Goal: Information Seeking & Learning: Compare options

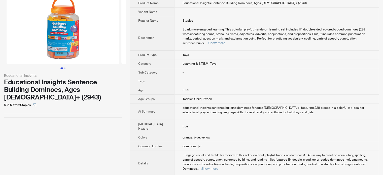
scroll to position [25, 0]
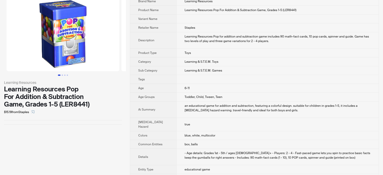
scroll to position [25, 0]
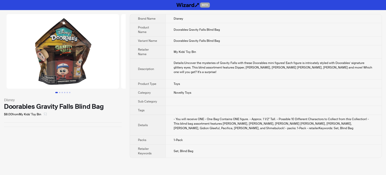
click at [46, 114] on icon "select" at bounding box center [45, 113] width 3 height 3
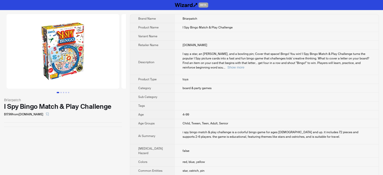
click at [88, 39] on img at bounding box center [63, 51] width 113 height 74
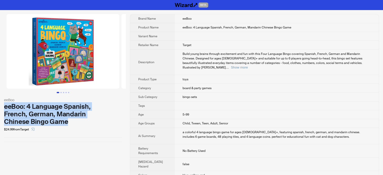
drag, startPoint x: 74, startPoint y: 123, endPoint x: 5, endPoint y: 105, distance: 71.8
click at [5, 105] on div "eeBoo: 4 Language Spanish, French, German, Mandarin Chinese Bingo Game" at bounding box center [63, 114] width 118 height 23
click at [114, 115] on div "eeBoo: 4 Language Spanish, French, German, Mandarin Chinese Bingo Game" at bounding box center [63, 114] width 118 height 23
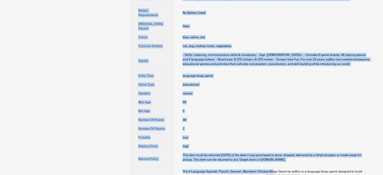
scroll to position [193, 0]
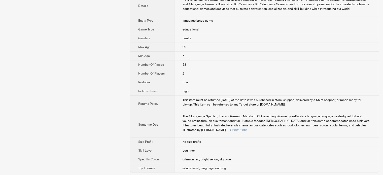
drag, startPoint x: 137, startPoint y: 18, endPoint x: 268, endPoint y: 180, distance: 208.2
copy tbody
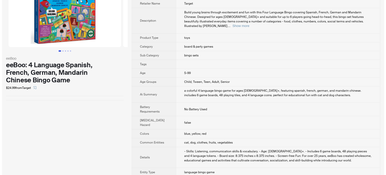
scroll to position [0, 0]
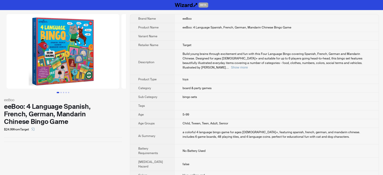
click at [122, 32] on img at bounding box center [177, 51] width 113 height 74
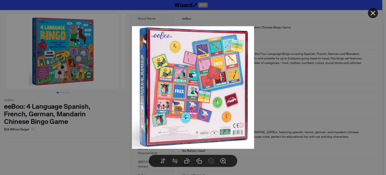
click at [274, 36] on div at bounding box center [193, 87] width 386 height 175
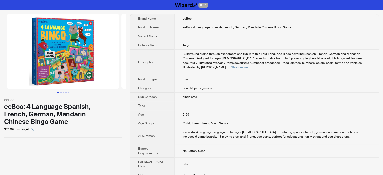
click at [72, 59] on img at bounding box center [63, 51] width 113 height 74
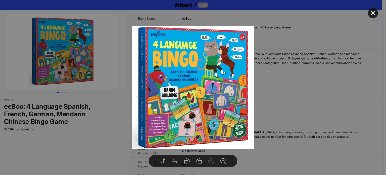
drag, startPoint x: 96, startPoint y: 91, endPoint x: 95, endPoint y: 86, distance: 4.6
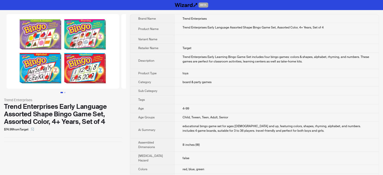
click at [110, 143] on div "Trend Enterprises Trend Enterprises Early Language Assorted Shape Bingo Game Se…" at bounding box center [63, 78] width 126 height 136
click at [76, 36] on img at bounding box center [63, 51] width 113 height 74
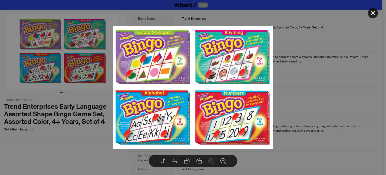
click at [286, 91] on div at bounding box center [193, 87] width 386 height 175
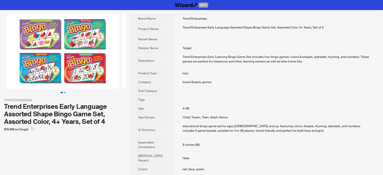
click at [65, 93] on button "Go to slide 2" at bounding box center [64, 92] width 1 height 1
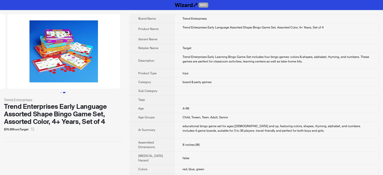
scroll to position [0, 115]
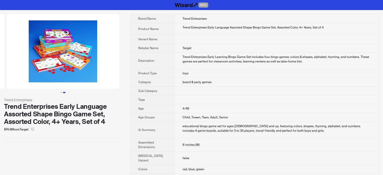
click at [64, 30] on img at bounding box center [63, 51] width 113 height 74
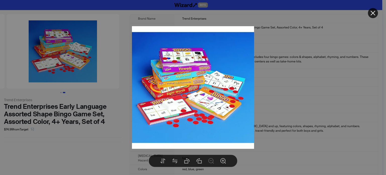
click at [99, 99] on div at bounding box center [193, 87] width 386 height 175
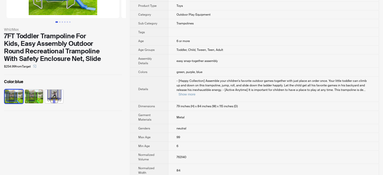
scroll to position [75, 0]
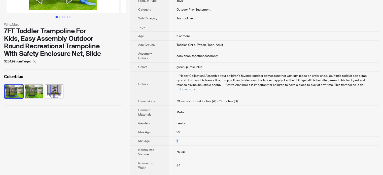
drag, startPoint x: 175, startPoint y: 136, endPoint x: 184, endPoint y: 135, distance: 9.6
click at [184, 137] on td "6" at bounding box center [273, 141] width 210 height 9
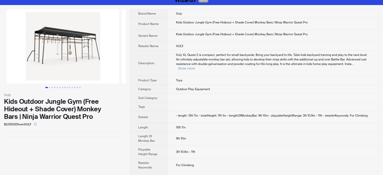
scroll to position [9, 0]
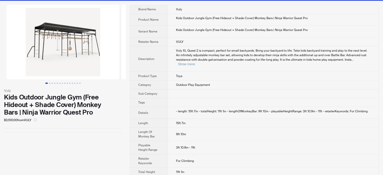
click at [38, 119] on button "button" at bounding box center [35, 120] width 8 height 8
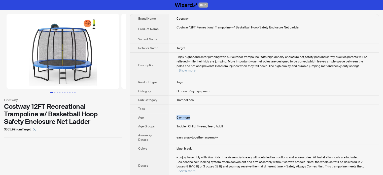
drag, startPoint x: 174, startPoint y: 113, endPoint x: 194, endPoint y: 112, distance: 19.9
click at [194, 113] on td "6 or more" at bounding box center [273, 117] width 210 height 9
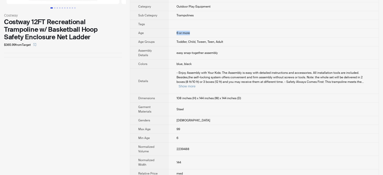
scroll to position [126, 0]
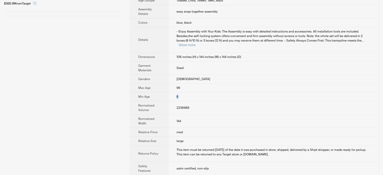
drag, startPoint x: 182, startPoint y: 85, endPoint x: 173, endPoint y: 86, distance: 9.3
click at [173, 92] on td "6" at bounding box center [273, 96] width 210 height 9
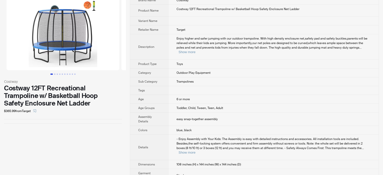
scroll to position [0, 0]
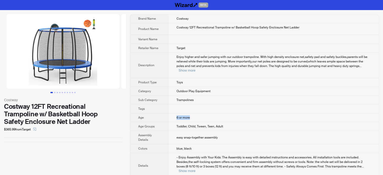
drag, startPoint x: 176, startPoint y: 112, endPoint x: 196, endPoint y: 114, distance: 20.2
click at [196, 114] on td "6 or more" at bounding box center [273, 117] width 210 height 9
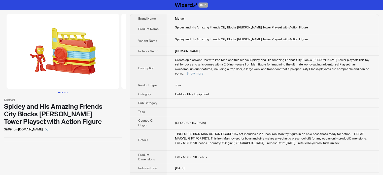
click at [62, 93] on button "Go to slide 2" at bounding box center [62, 92] width 1 height 1
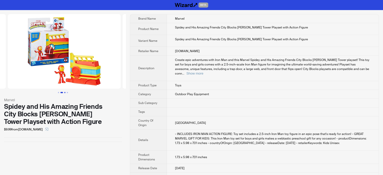
scroll to position [0, 115]
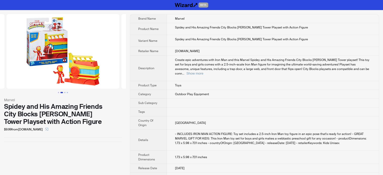
click at [36, 31] on img at bounding box center [63, 51] width 113 height 74
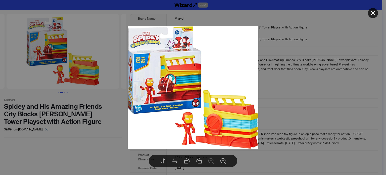
click at [95, 136] on div at bounding box center [193, 87] width 386 height 175
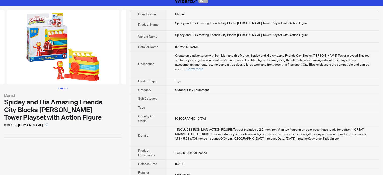
scroll to position [0, 0]
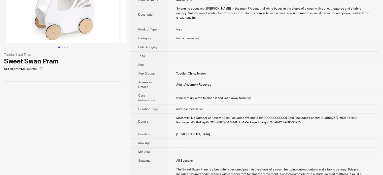
scroll to position [50, 0]
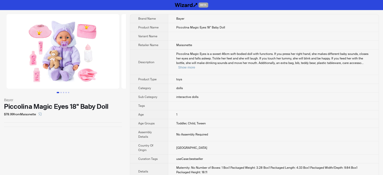
scroll to position [25, 0]
